Goal: Find specific page/section: Find specific page/section

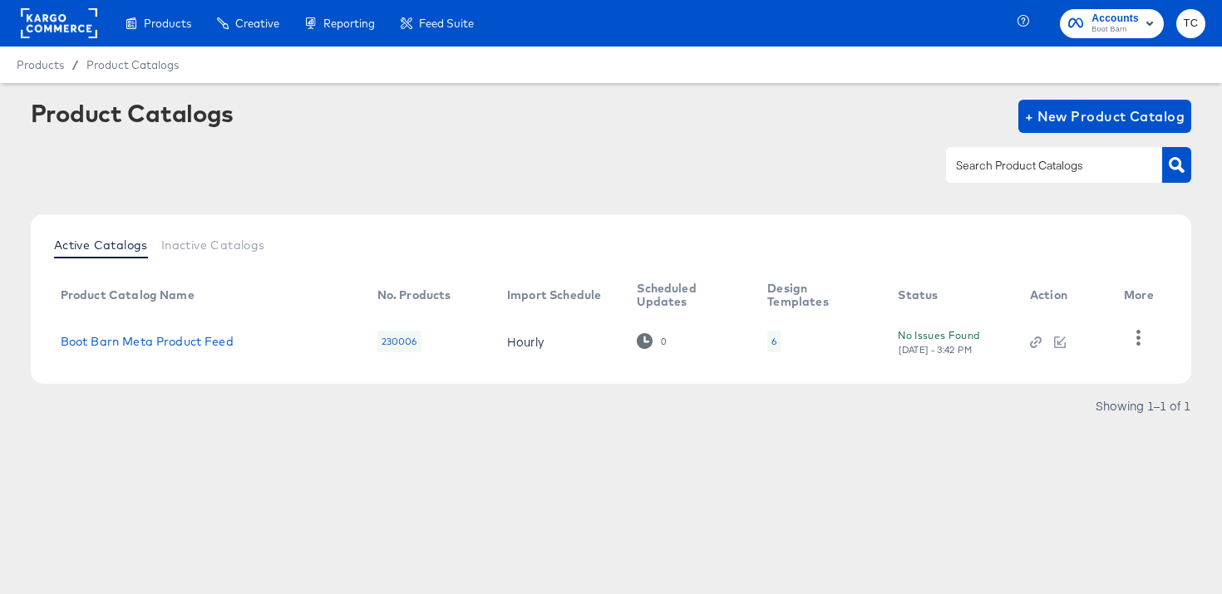
click at [400, 494] on div "Product Catalogs + New Product Catalog Active Catalogs Inactive Catalogs Produc…" at bounding box center [611, 291] width 1222 height 416
click at [1136, 339] on icon "button" at bounding box center [1139, 338] width 16 height 16
click at [1113, 313] on div "HUD Checks (Internal)" at bounding box center [1070, 323] width 166 height 27
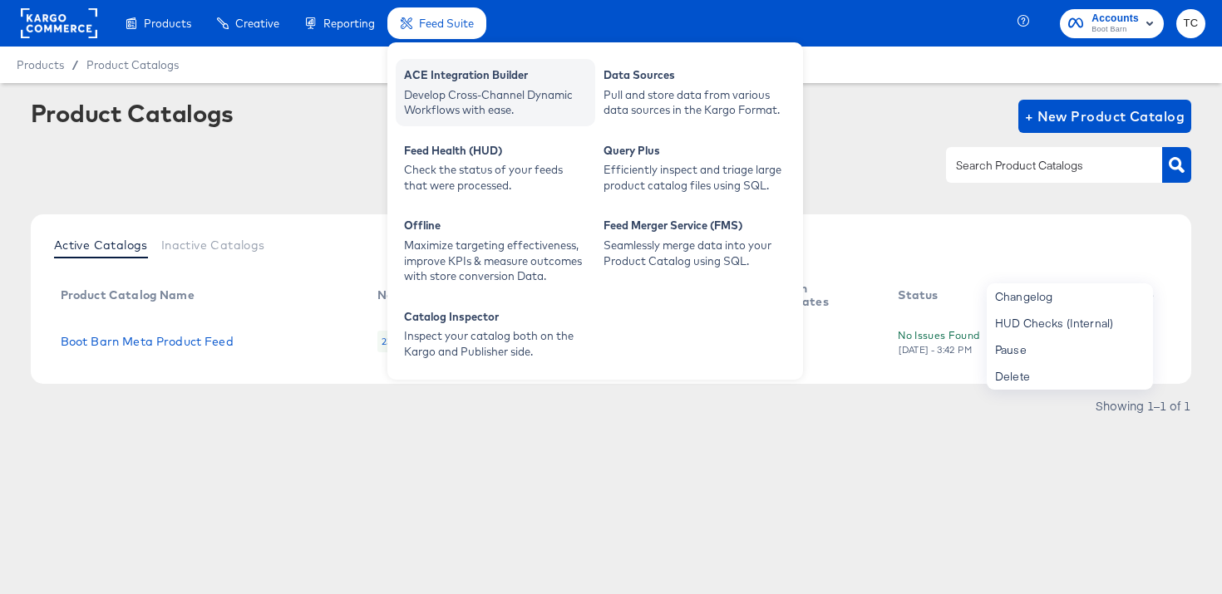
click at [459, 103] on div "Develop Cross-Channel Dynamic Workflows with ease." at bounding box center [495, 102] width 183 height 31
